Goal: Use online tool/utility: Utilize a website feature to perform a specific function

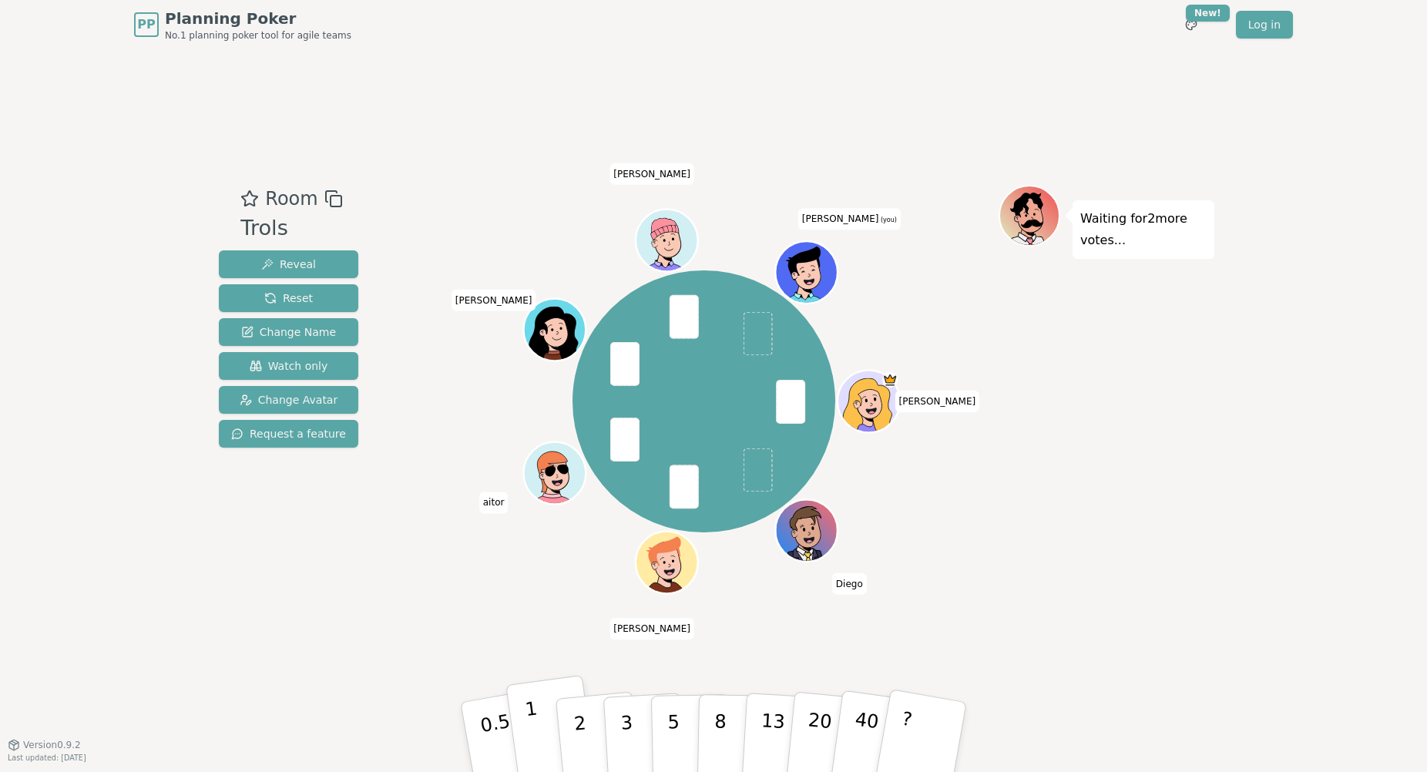
click at [547, 717] on button "1" at bounding box center [552, 737] width 92 height 125
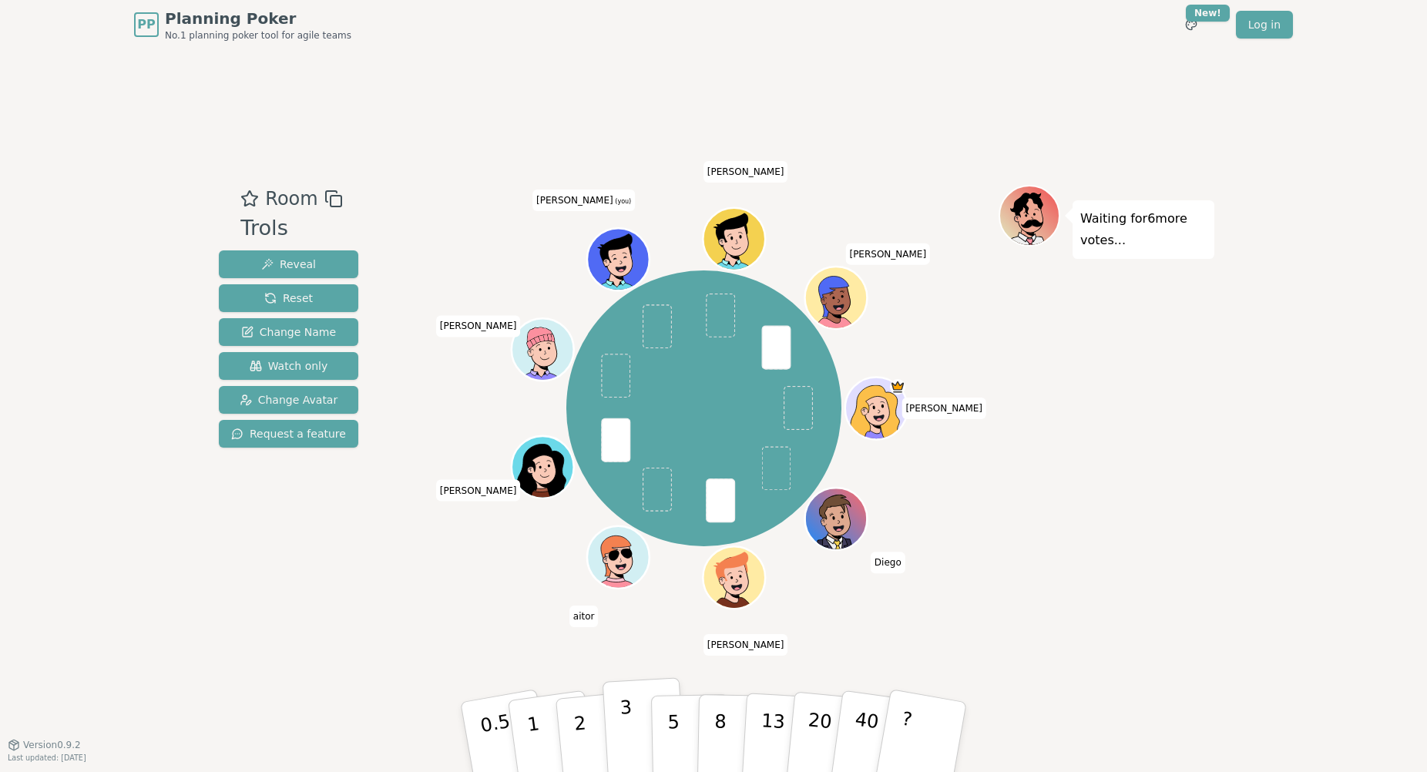
click at [637, 727] on button "3" at bounding box center [645, 737] width 84 height 120
click at [590, 717] on button "2" at bounding box center [598, 738] width 88 height 123
click at [627, 727] on p "3" at bounding box center [628, 739] width 17 height 84
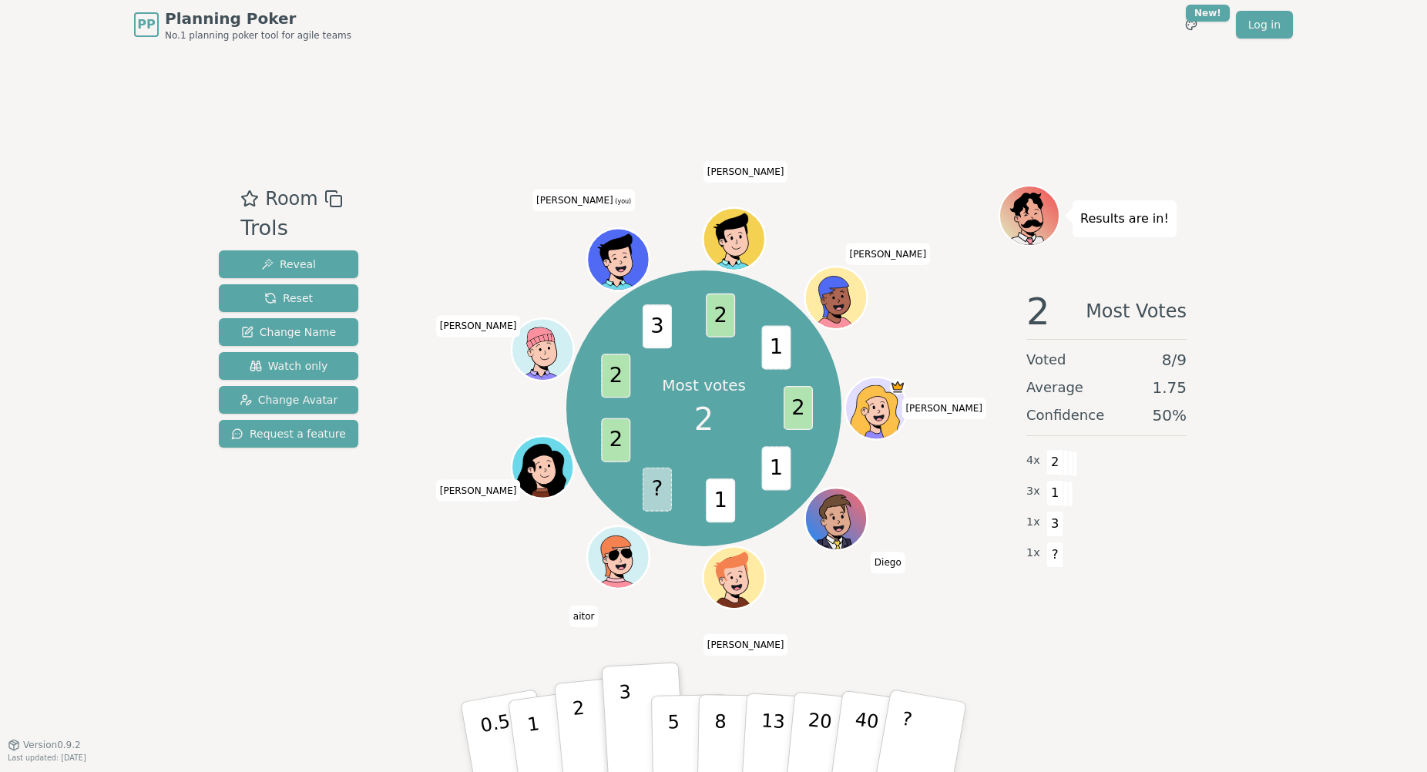
click at [579, 730] on p "2" at bounding box center [582, 739] width 20 height 84
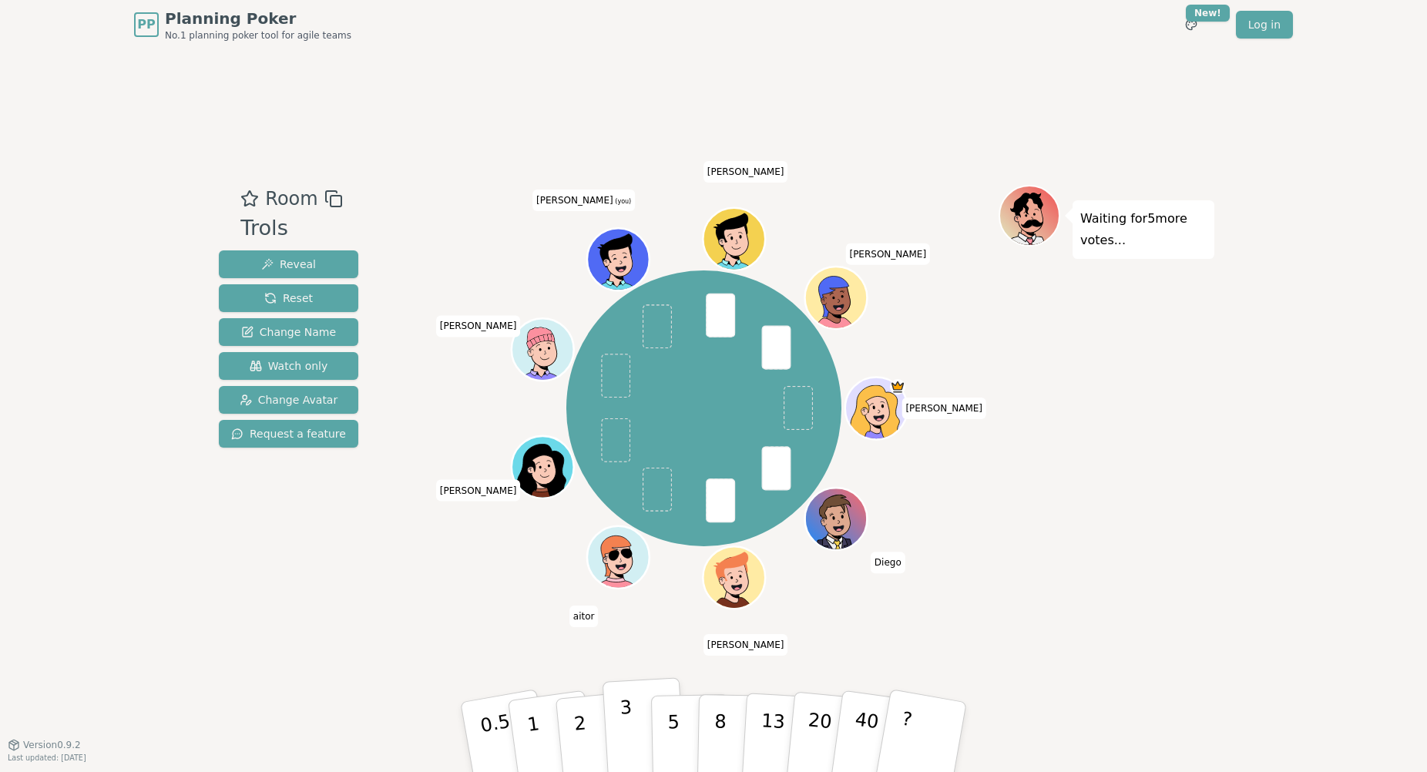
click at [620, 729] on button "3" at bounding box center [645, 737] width 84 height 120
click at [591, 716] on button "2" at bounding box center [598, 738] width 88 height 123
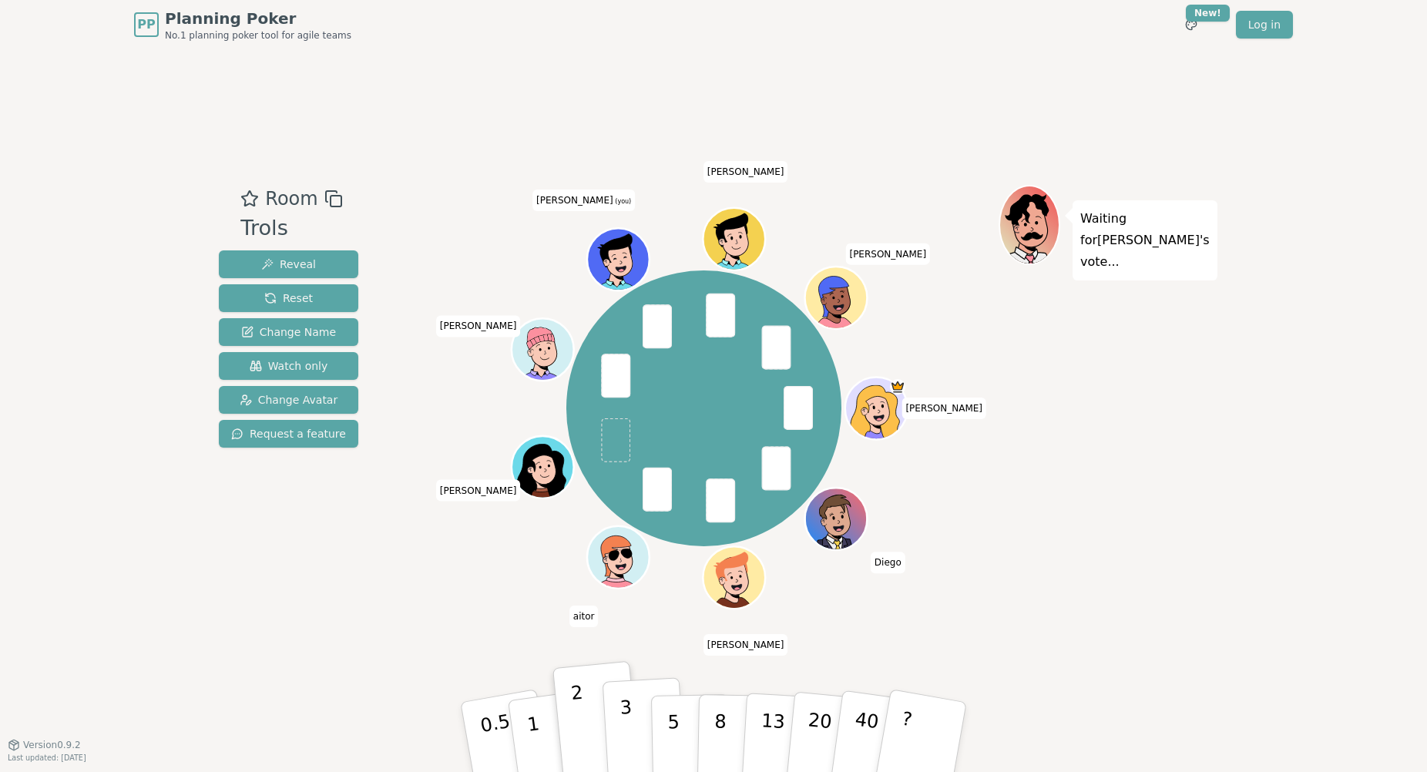
click at [630, 735] on p "3" at bounding box center [628, 739] width 17 height 84
drag, startPoint x: 595, startPoint y: 708, endPoint x: 652, endPoint y: 613, distance: 111.3
click at [652, 613] on div "Room Trols Reveal Reset Change Name Watch only Change Avatar Request a feature …" at bounding box center [714, 396] width 1002 height 695
click at [596, 699] on button "2" at bounding box center [598, 738] width 88 height 123
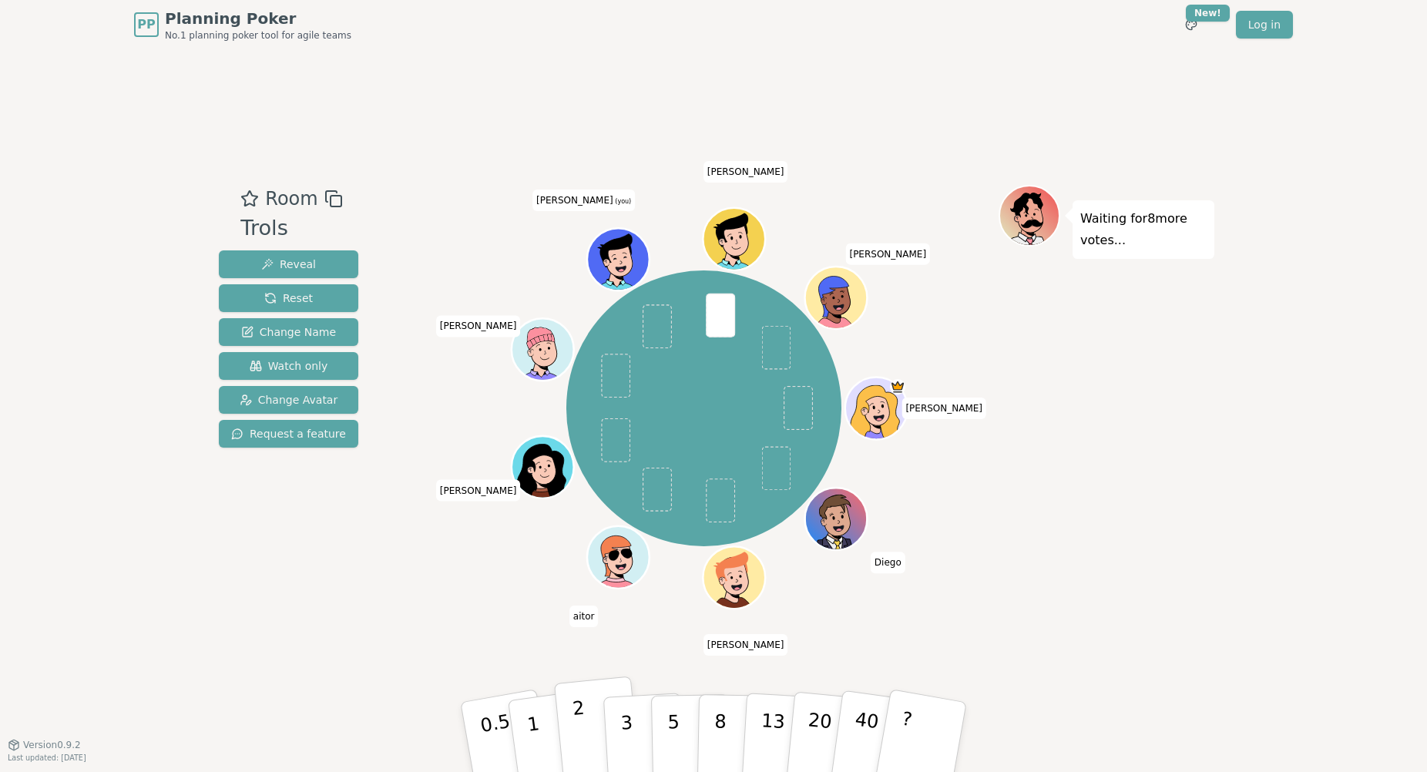
click at [576, 714] on p "2" at bounding box center [582, 739] width 20 height 84
click at [541, 721] on button "1" at bounding box center [552, 737] width 92 height 125
